Goal: Task Accomplishment & Management: Manage account settings

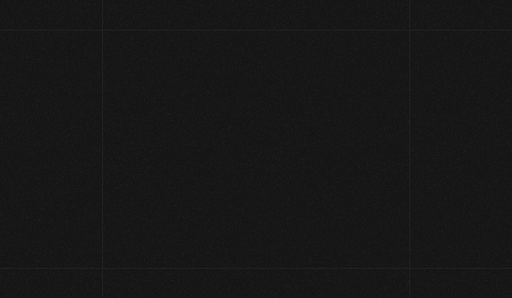
scroll to position [76, 0]
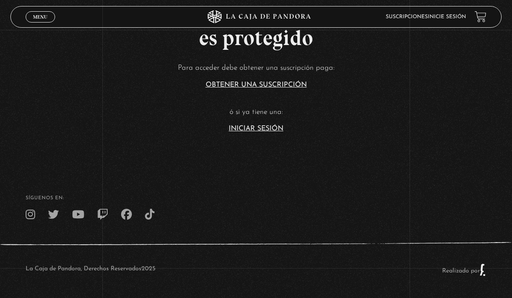
click at [251, 132] on link "Iniciar Sesión" at bounding box center [256, 128] width 55 height 7
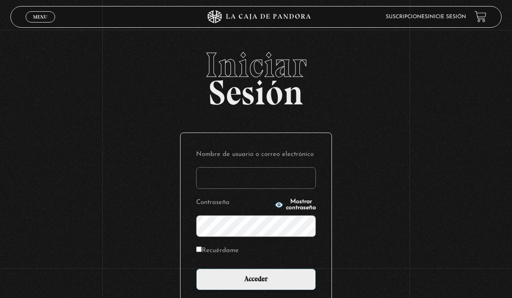
click at [213, 176] on input "Nombre de usuario o correo electrónico" at bounding box center [256, 178] width 120 height 22
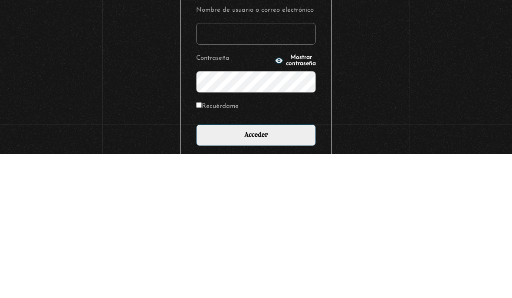
scroll to position [76, 0]
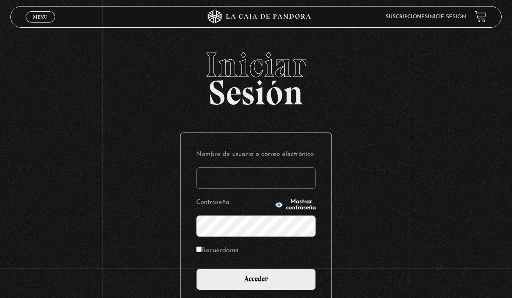
click at [221, 180] on input "Nombre de usuario o correo electrónico" at bounding box center [256, 178] width 120 height 22
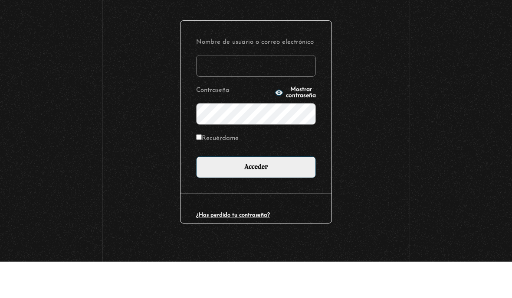
scroll to position [87, 0]
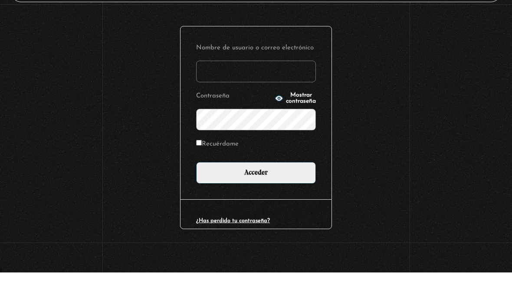
click at [221, 86] on input "Nombre de usuario o correo electrónico" at bounding box center [256, 97] width 120 height 22
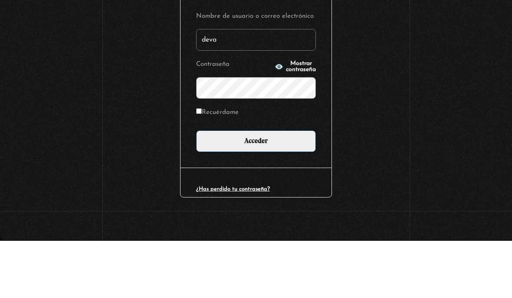
type input "[EMAIL_ADDRESS][DOMAIN_NAME]"
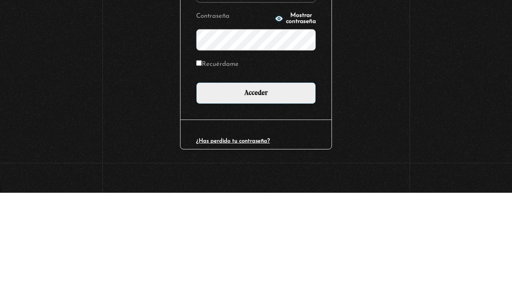
click at [116, 48] on div "Iniciar Sesión Nombre de usuario o correo electrónico devaniemadrigal@gmail.com…" at bounding box center [256, 130] width 512 height 327
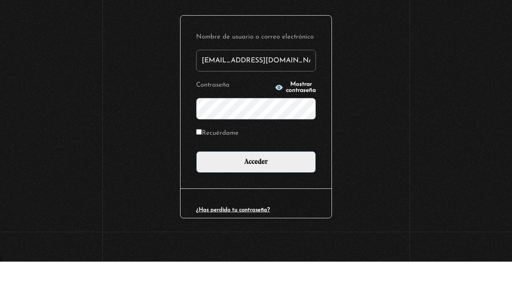
click at [201, 166] on input "Recuérdame" at bounding box center [199, 169] width 6 height 6
checkbox input "true"
click at [224, 188] on input "Acceder" at bounding box center [256, 199] width 120 height 22
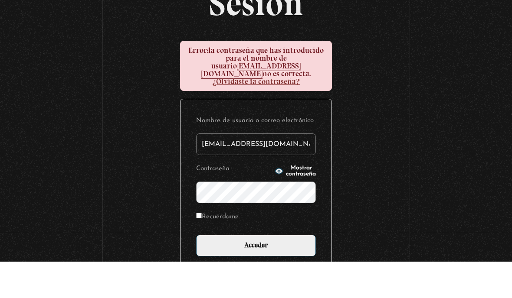
scroll to position [56, 0]
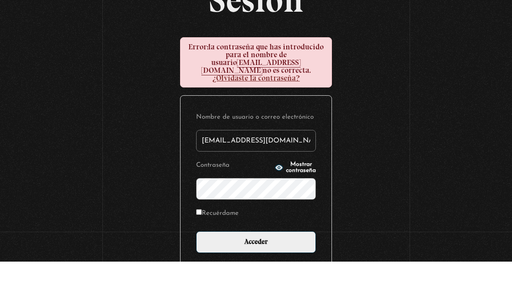
click at [233, 110] on link "¿Olvidaste la contraseña?" at bounding box center [256, 115] width 88 height 10
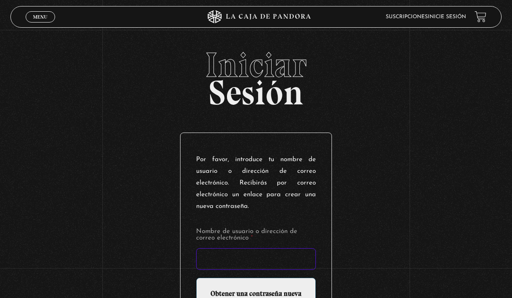
click at [236, 252] on input "Nombre de usuario o dirección de correo electrónico *" at bounding box center [256, 259] width 120 height 22
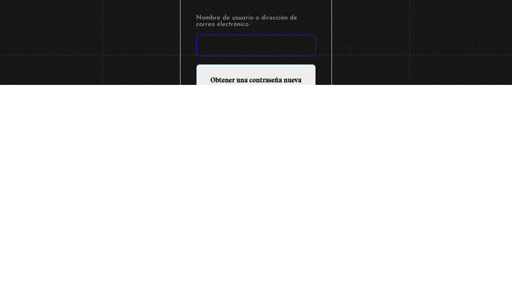
scroll to position [5, 0]
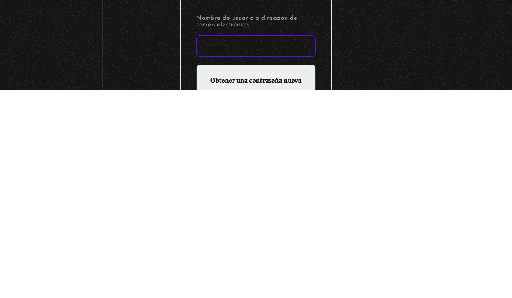
type input "x"
type input "[EMAIL_ADDRESS][DOMAIN_NAME]"
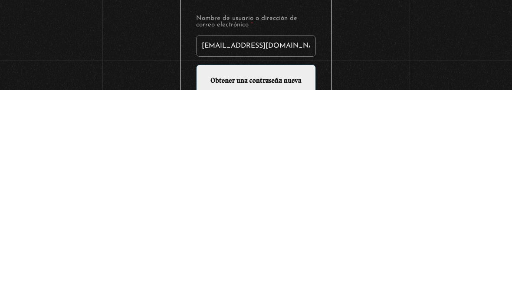
scroll to position [95, 0]
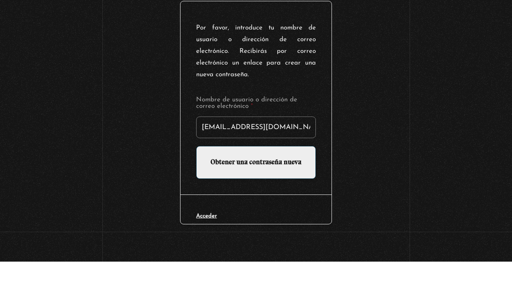
click at [224, 183] on input "Obtener una contraseña nueva" at bounding box center [256, 199] width 120 height 33
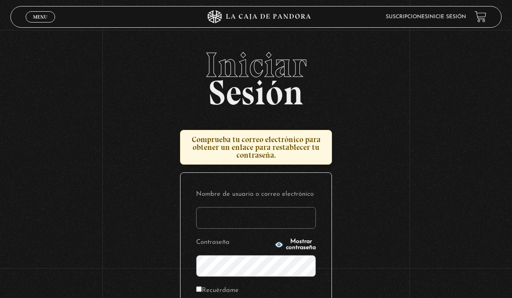
click at [216, 227] on input "Nombre de usuario o correo electrónico" at bounding box center [256, 218] width 120 height 22
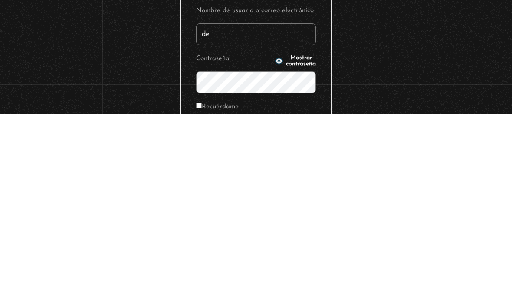
type input "devaniemadrigal@gmail.com"
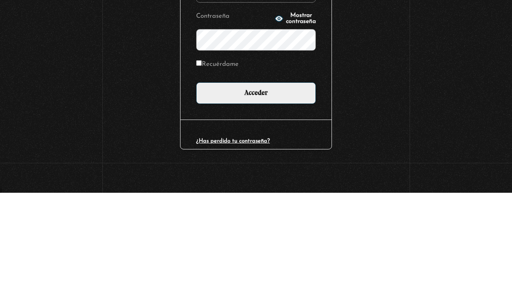
click at [79, 55] on div "Iniciar Sesión Comprueba tu correo electrónico para obtener un enlace para rest…" at bounding box center [256, 110] width 512 height 367
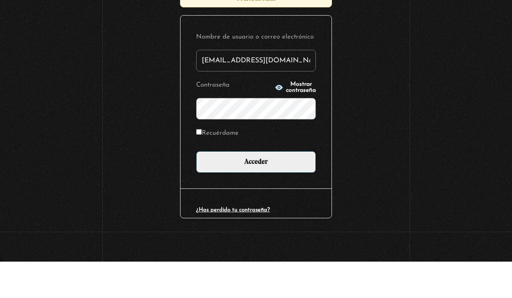
click at [202, 166] on input "Recuérdame" at bounding box center [199, 169] width 6 height 6
checkbox input "true"
click at [230, 188] on input "Acceder" at bounding box center [256, 199] width 120 height 22
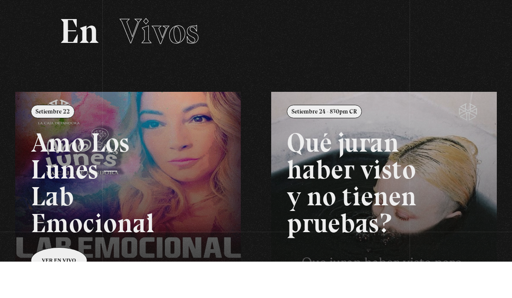
scroll to position [6, 0]
